Goal: Task Accomplishment & Management: Manage account settings

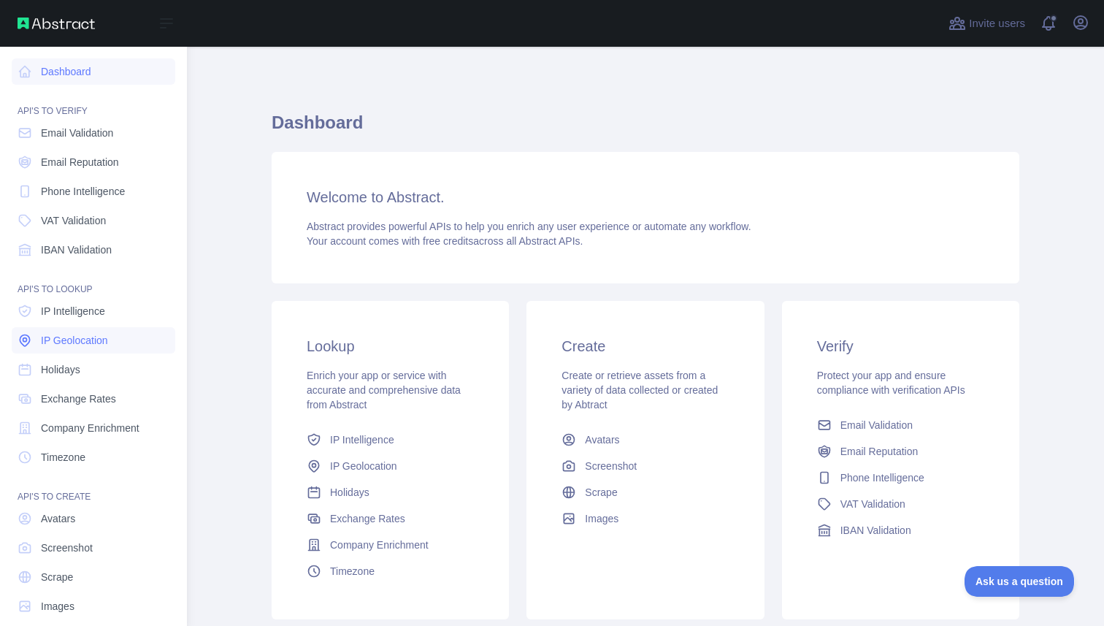
click at [68, 344] on span "IP Geolocation" at bounding box center [74, 340] width 67 height 15
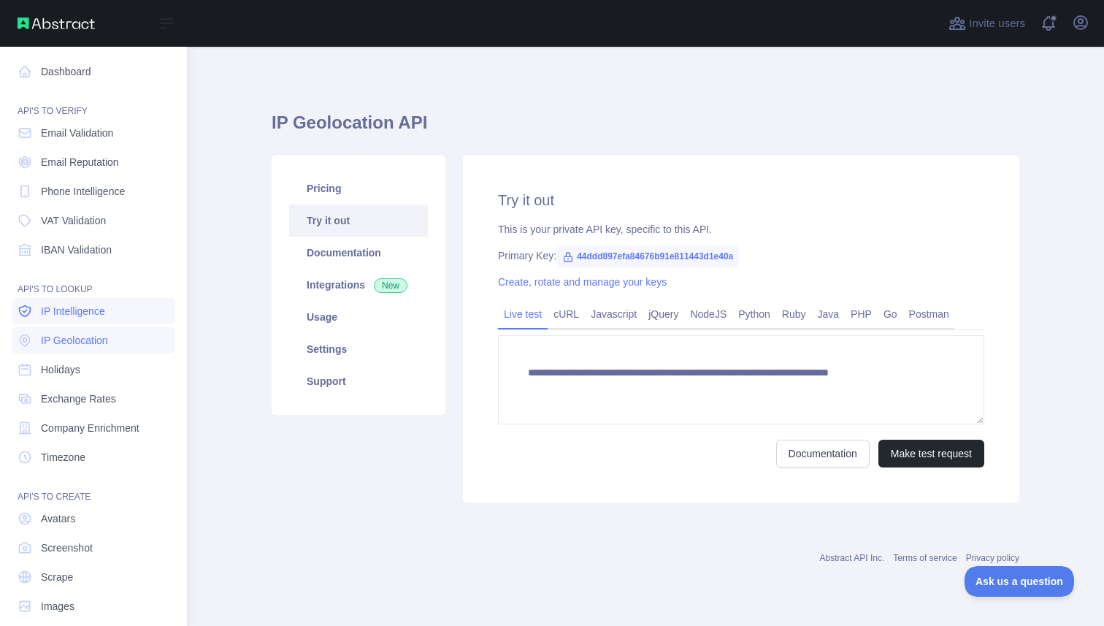
type textarea "**********"
click at [68, 314] on span "IP Intelligence" at bounding box center [73, 311] width 64 height 15
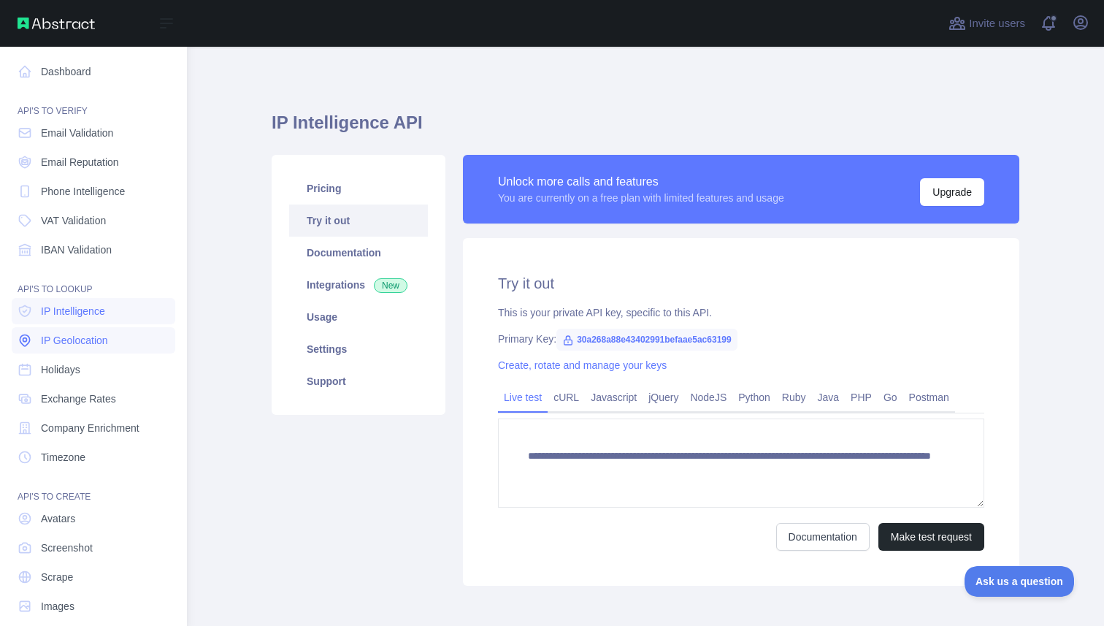
click at [66, 342] on span "IP Geolocation" at bounding box center [74, 340] width 67 height 15
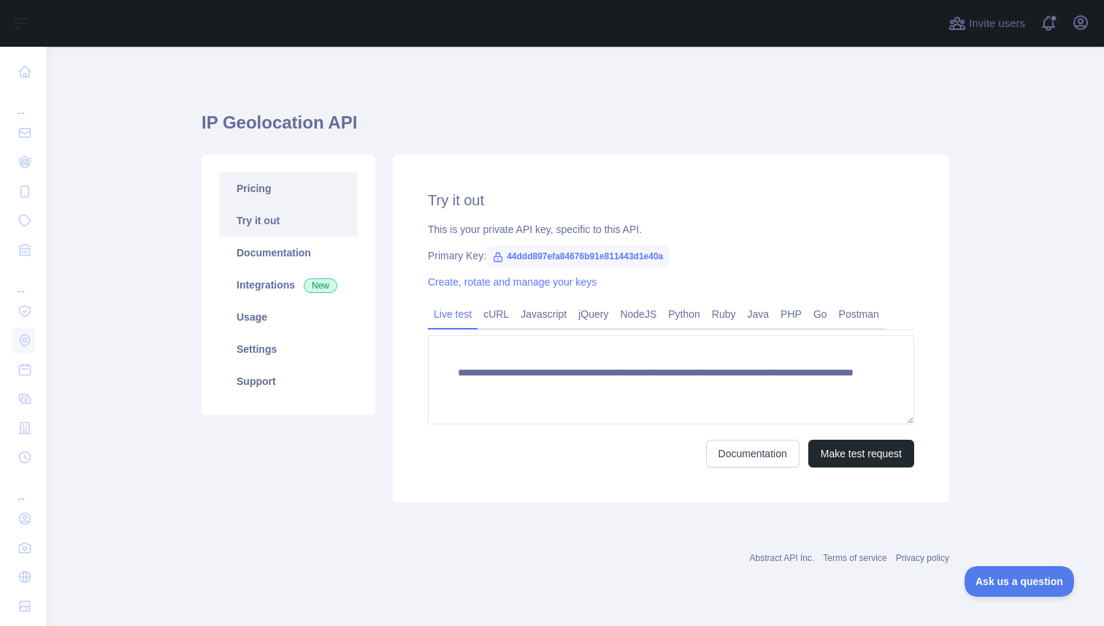
click at [299, 193] on link "Pricing" at bounding box center [288, 188] width 139 height 32
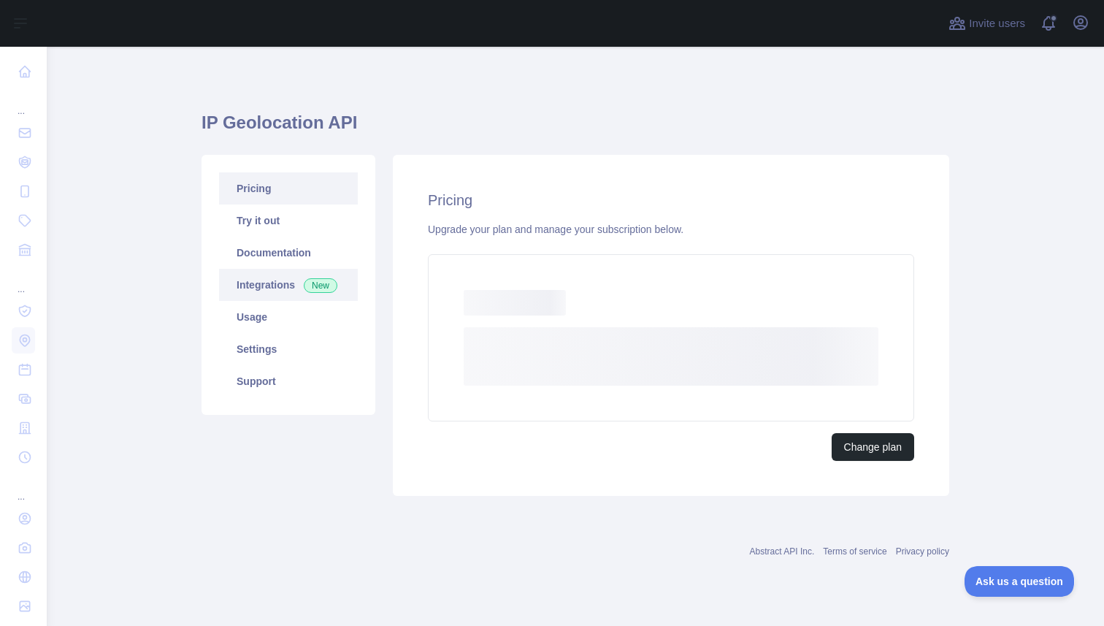
click at [293, 285] on link "Integrations New" at bounding box center [288, 285] width 139 height 32
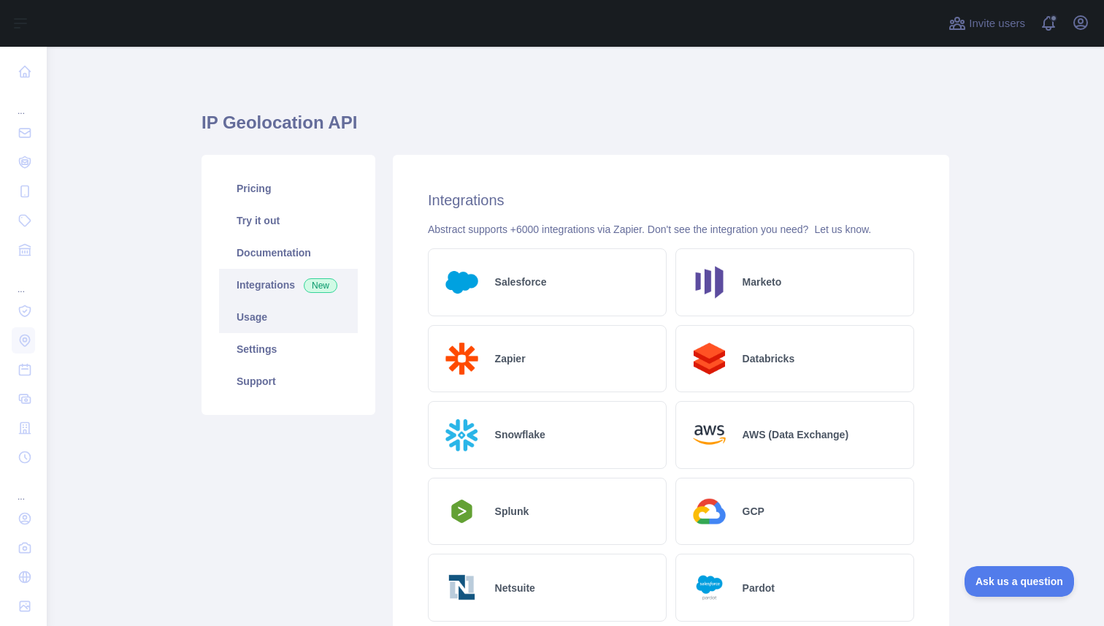
click at [291, 326] on link "Usage" at bounding box center [288, 317] width 139 height 32
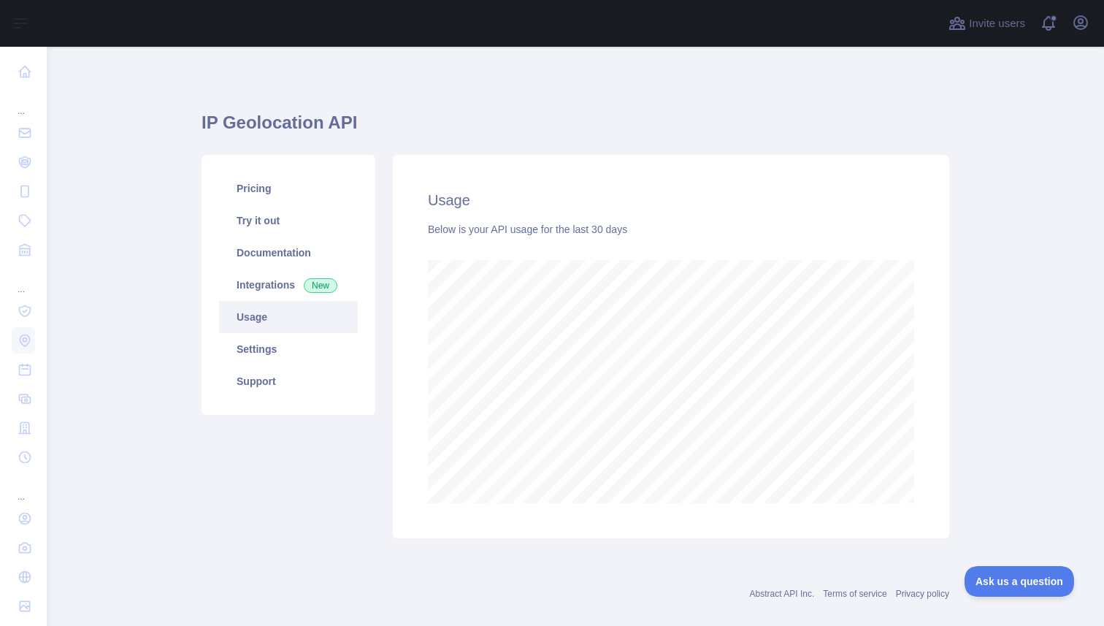
scroll to position [579, 1046]
click at [309, 182] on link "Pricing" at bounding box center [288, 188] width 139 height 32
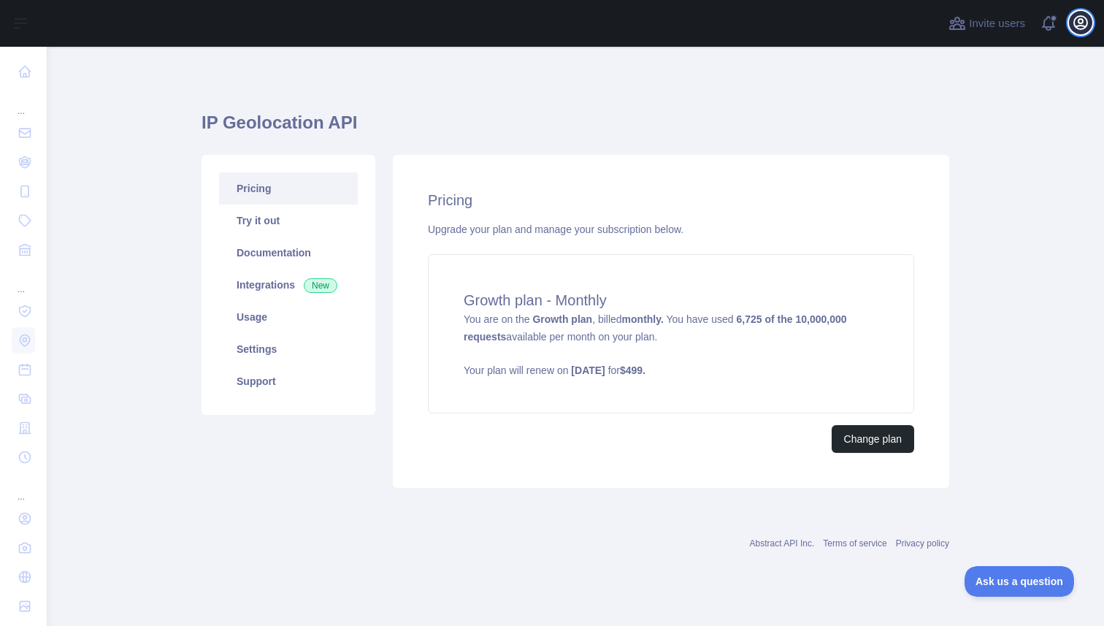
click at [1077, 20] on icon "button" at bounding box center [1081, 23] width 18 height 18
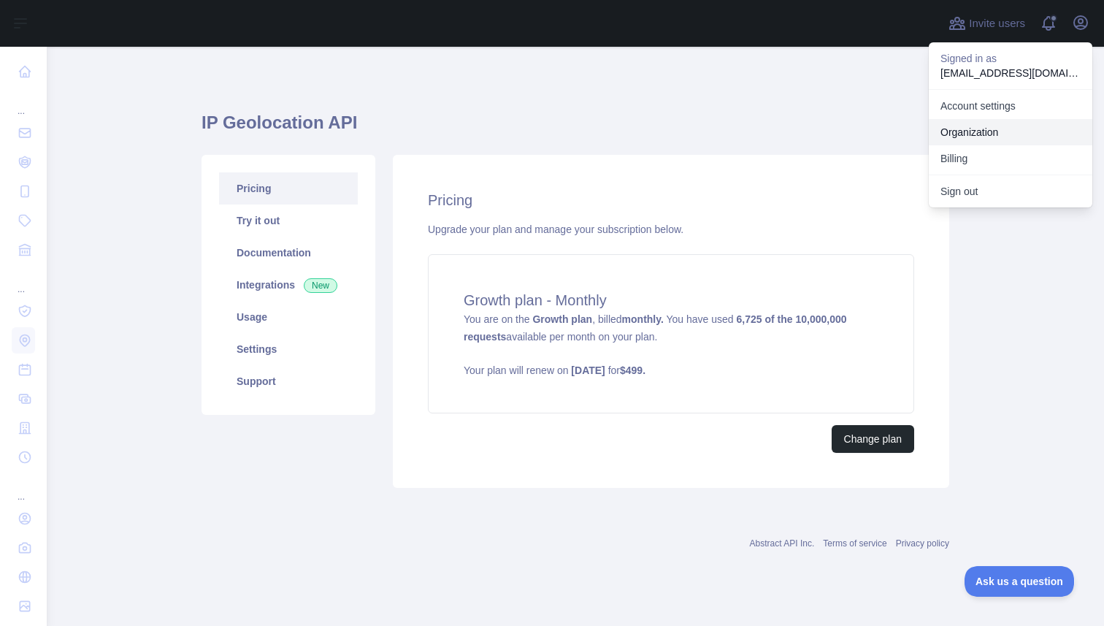
click at [987, 133] on link "Organization" at bounding box center [1010, 132] width 164 height 26
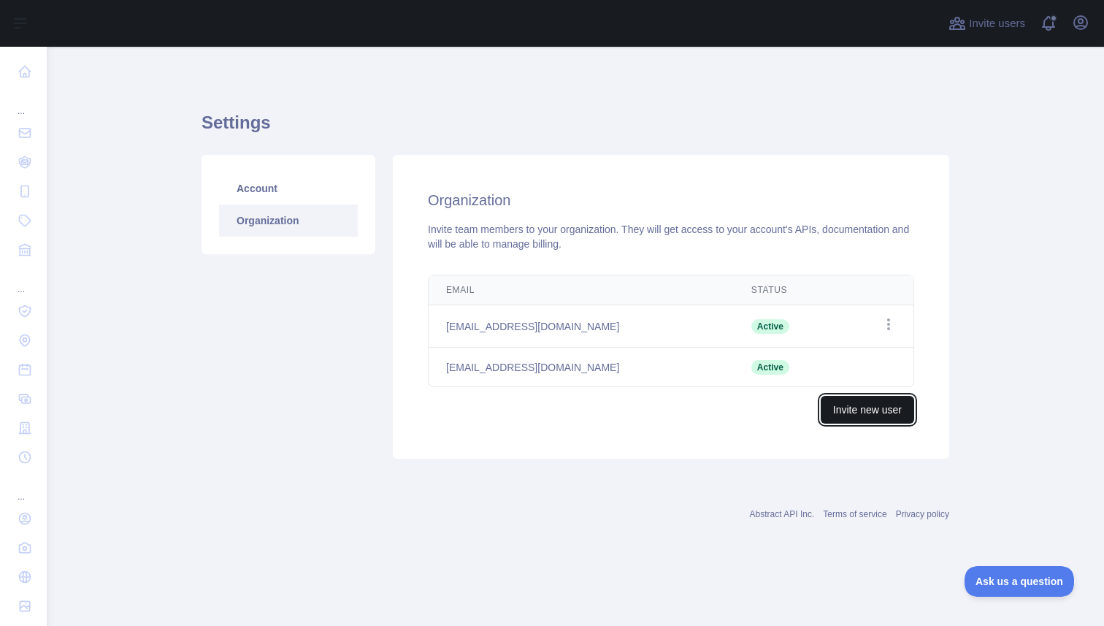
click at [853, 407] on button "Invite new user" at bounding box center [866, 410] width 93 height 28
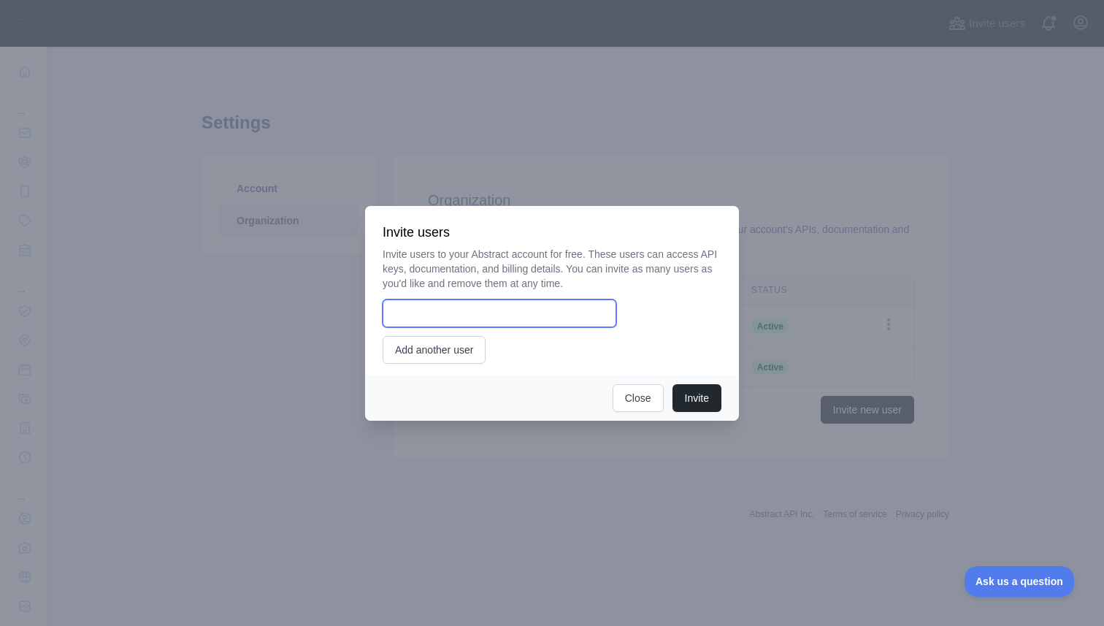
click at [421, 315] on input "email" at bounding box center [499, 313] width 234 height 28
paste input "**********"
type input "**********"
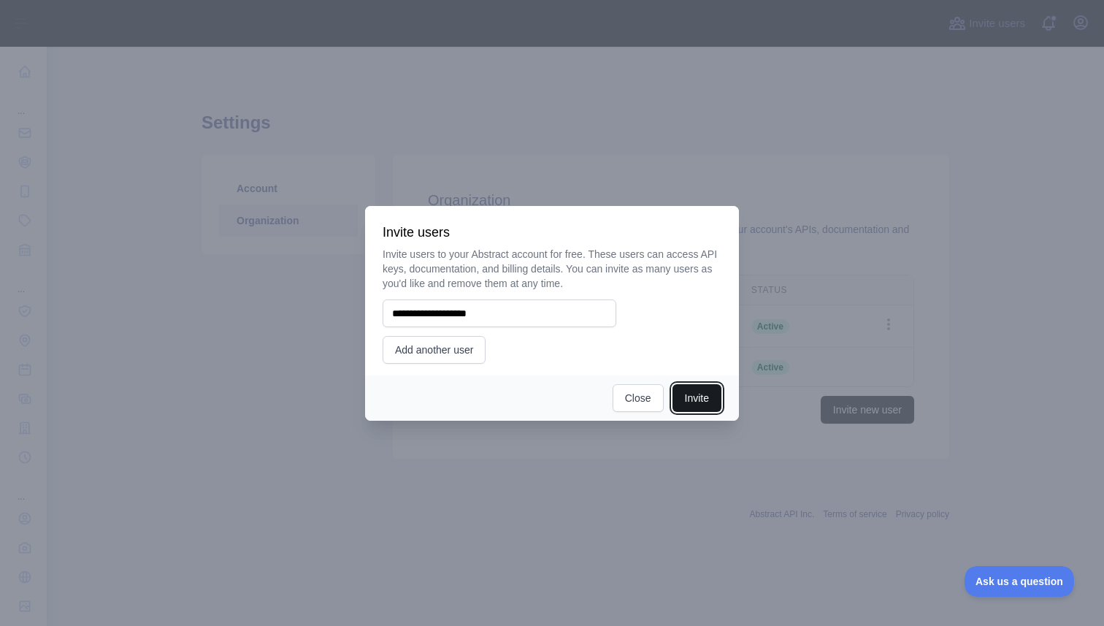
click at [690, 400] on button "Invite" at bounding box center [696, 398] width 49 height 28
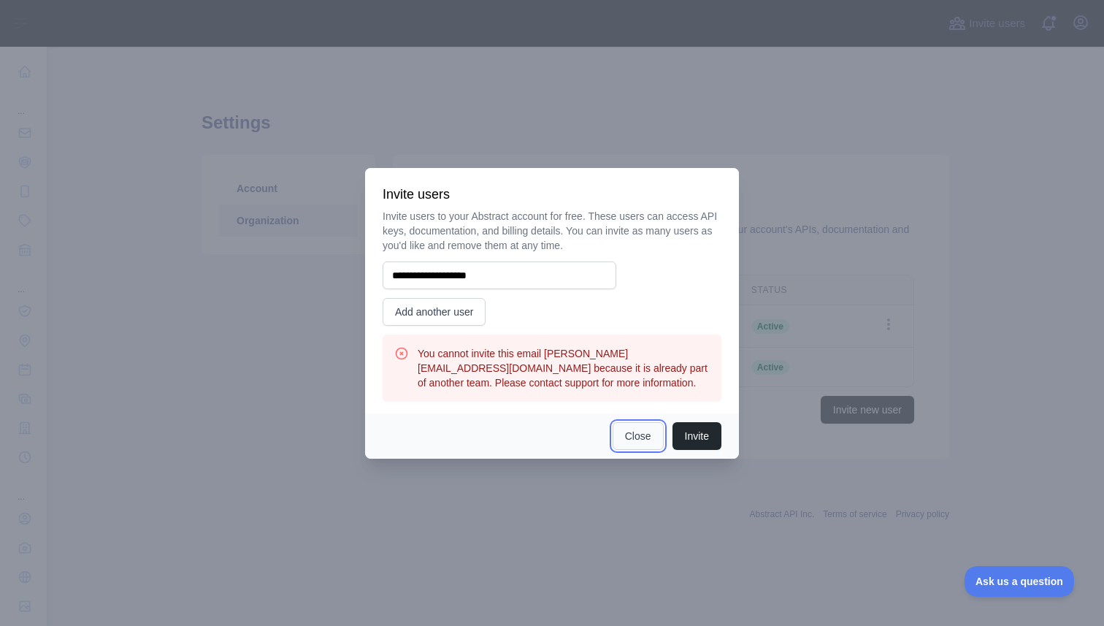
click at [638, 442] on button "Close" at bounding box center [637, 436] width 51 height 28
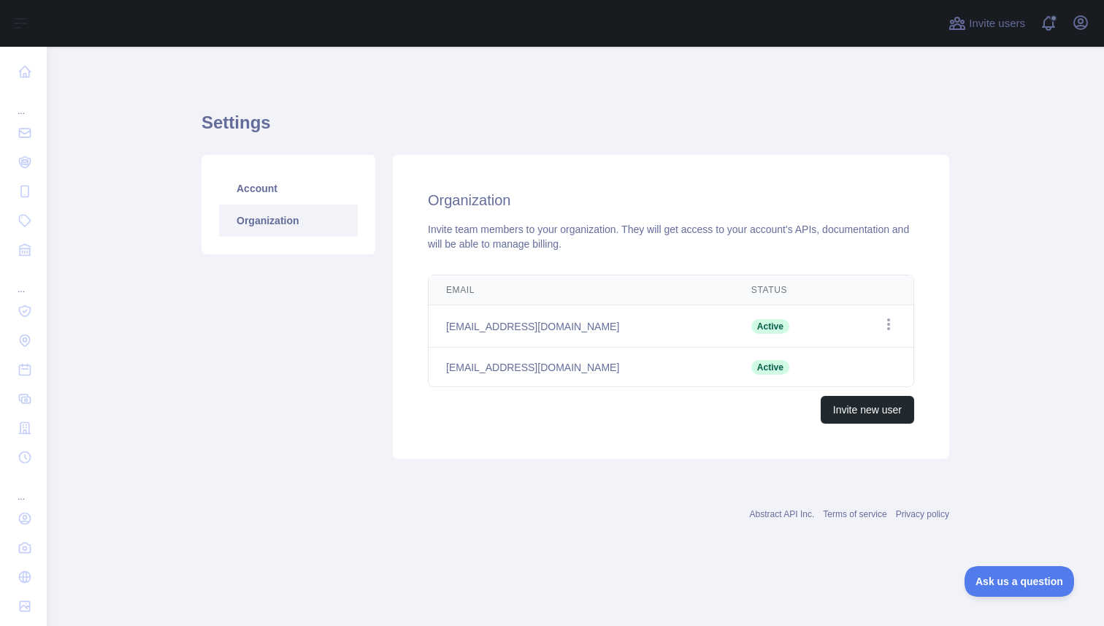
click at [293, 205] on link "Organization" at bounding box center [288, 220] width 139 height 32
click at [278, 193] on link "Account" at bounding box center [288, 188] width 139 height 32
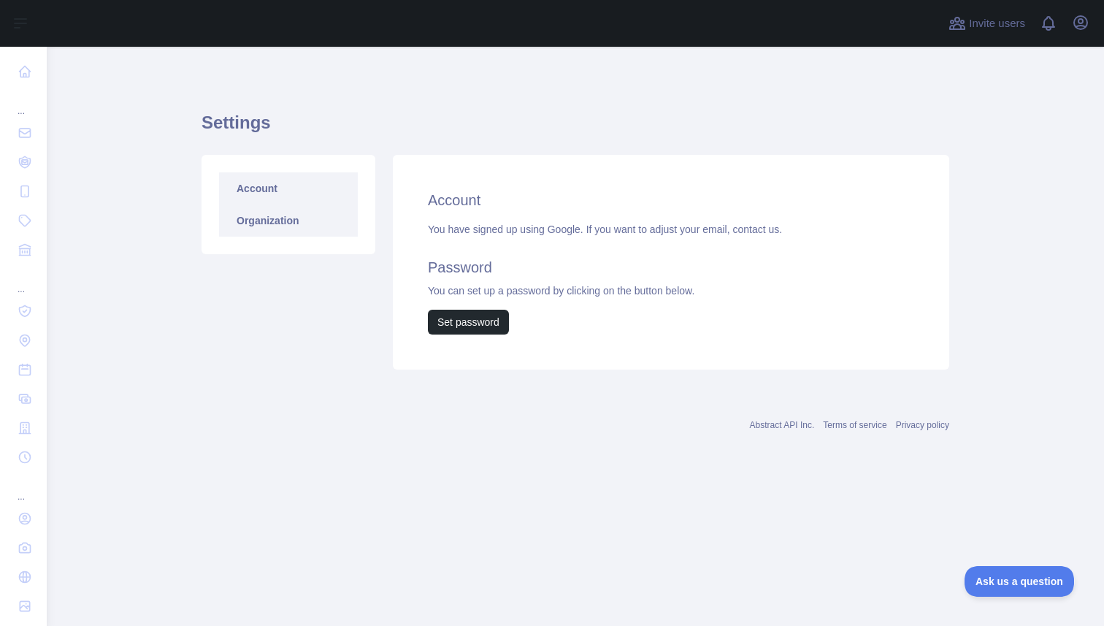
click at [293, 223] on link "Organization" at bounding box center [288, 220] width 139 height 32
